Goal: Task Accomplishment & Management: Complete application form

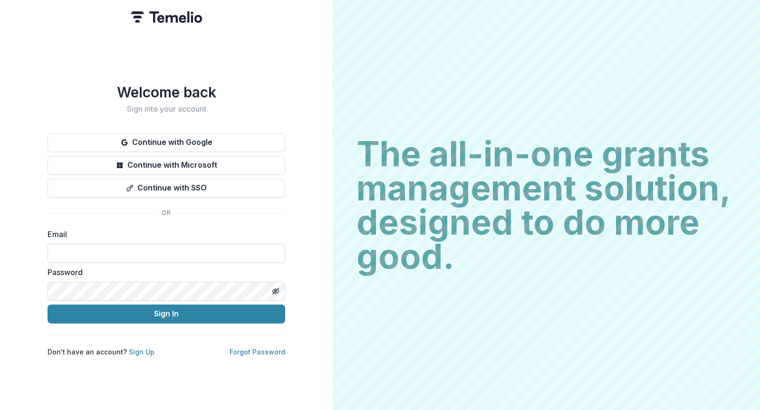
click at [104, 249] on input at bounding box center [167, 253] width 238 height 19
type input "**********"
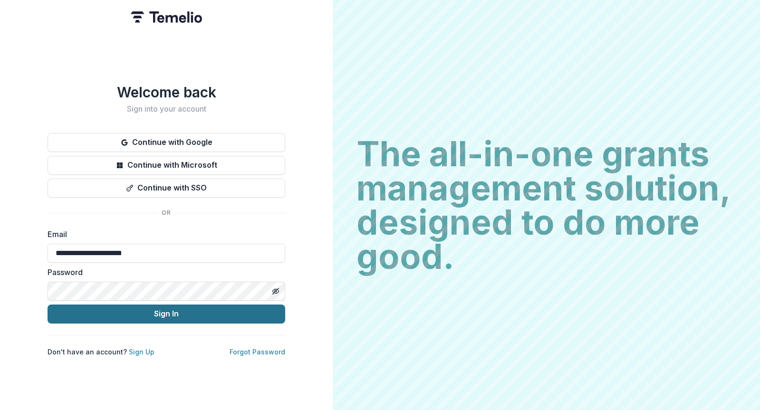
click at [165, 315] on button "Sign In" at bounding box center [167, 314] width 238 height 19
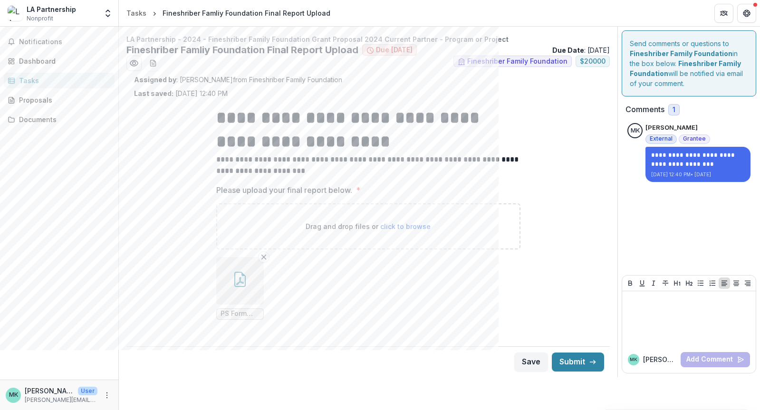
click at [243, 313] on span "PS Form 1583-LA Partnership.pdf" at bounding box center [240, 314] width 39 height 8
click at [248, 287] on button "button" at bounding box center [240, 281] width 48 height 48
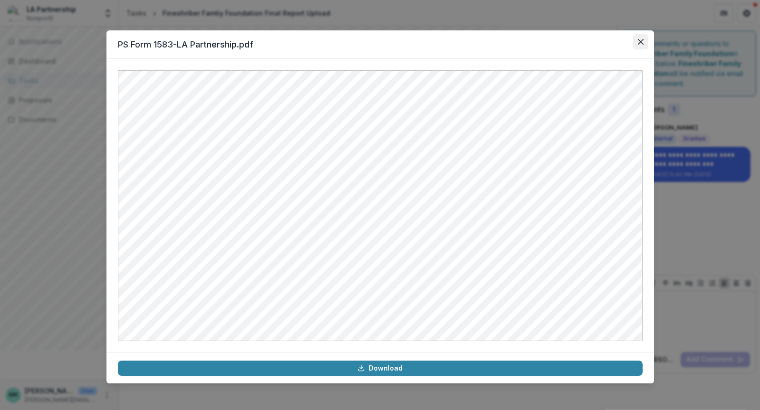
click at [638, 46] on button "Close" at bounding box center [640, 41] width 15 height 15
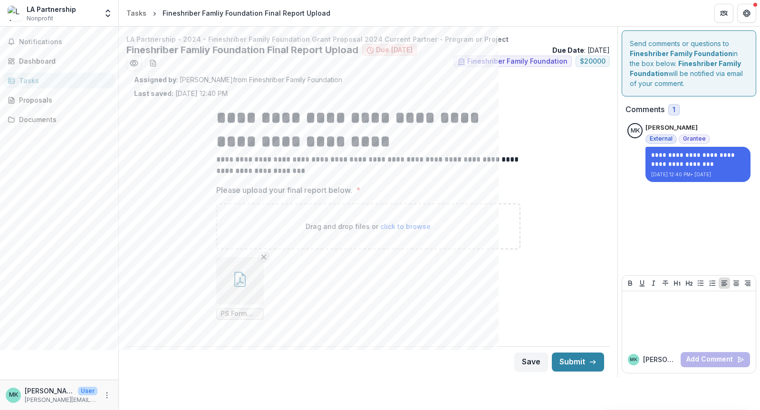
click at [263, 261] on icon "Remove File" at bounding box center [264, 257] width 8 height 8
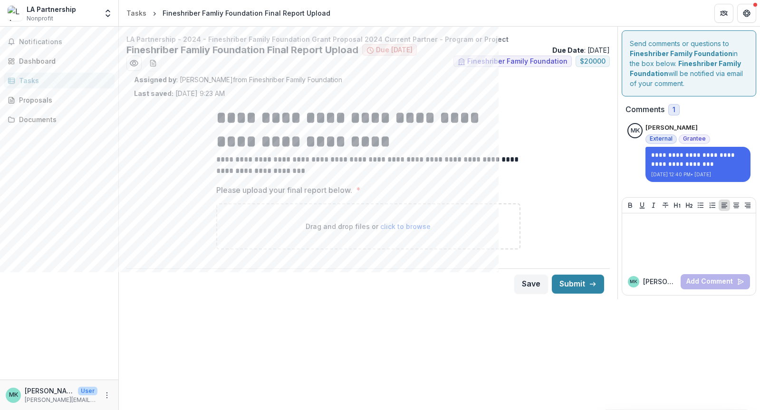
click at [401, 272] on div "Save Submit" at bounding box center [368, 284] width 484 height 31
click at [391, 230] on span "click to browse" at bounding box center [405, 227] width 50 height 8
type input "**********"
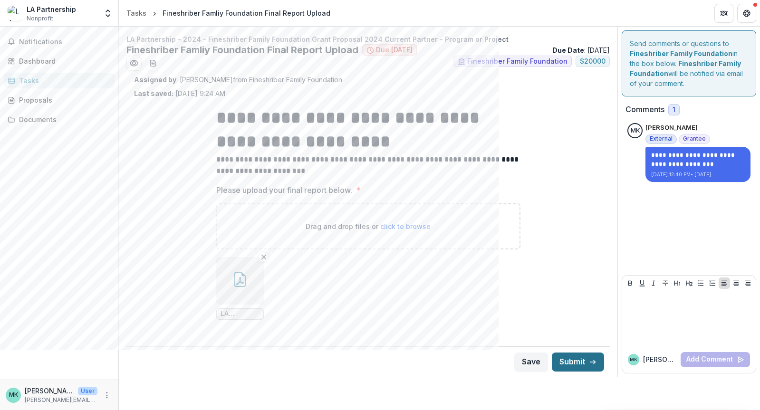
click at [577, 366] on button "Submit" at bounding box center [578, 362] width 52 height 19
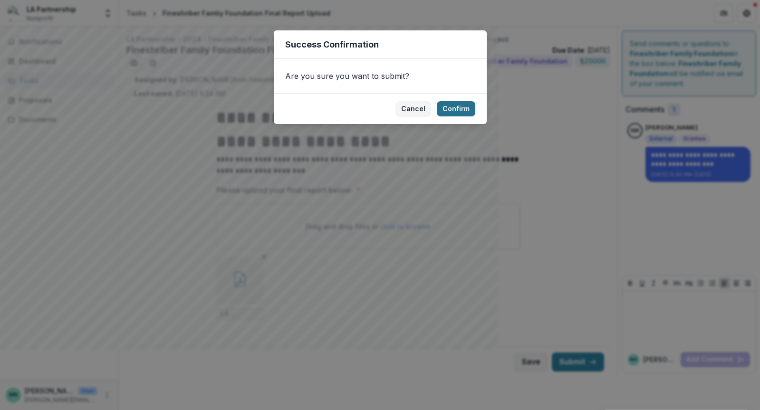
click at [464, 111] on button "Confirm" at bounding box center [456, 108] width 39 height 15
